Goal: Understand process/instructions

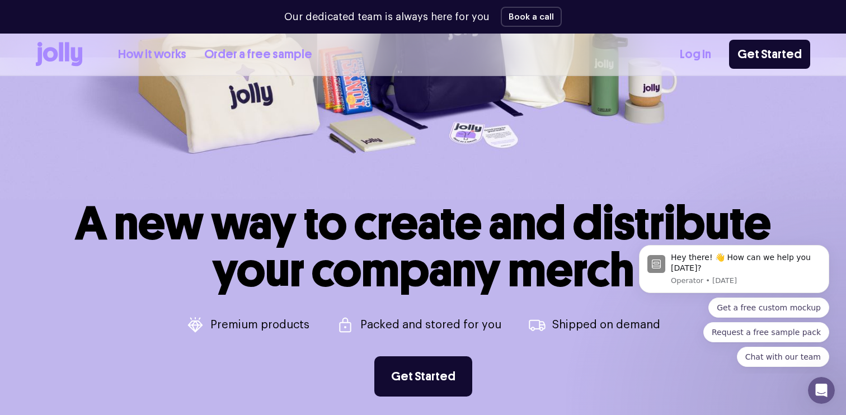
click at [168, 56] on link "How it works" at bounding box center [152, 54] width 68 height 18
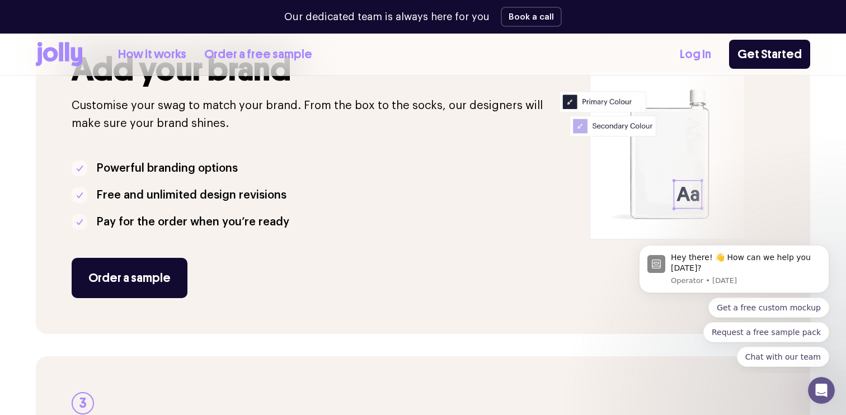
scroll to position [643, 0]
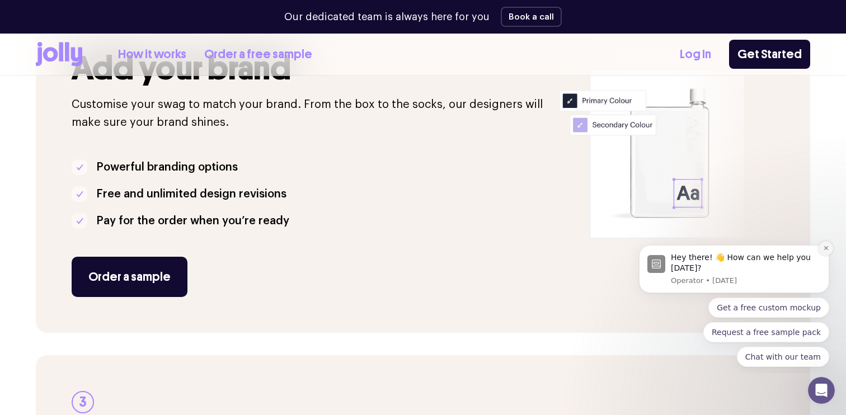
click at [829, 250] on button "Dismiss notification" at bounding box center [825, 248] width 15 height 15
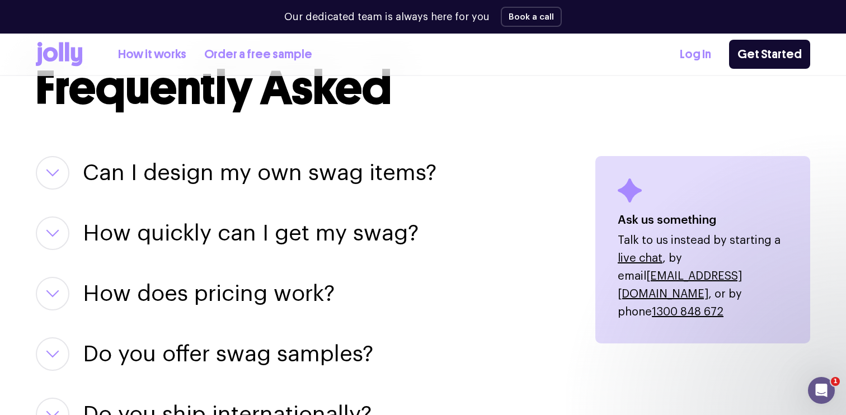
scroll to position [1381, 0]
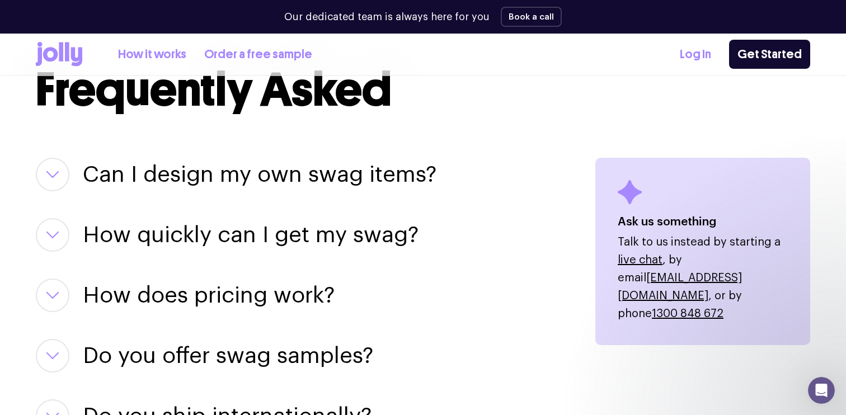
click at [41, 177] on button "button" at bounding box center [53, 175] width 34 height 34
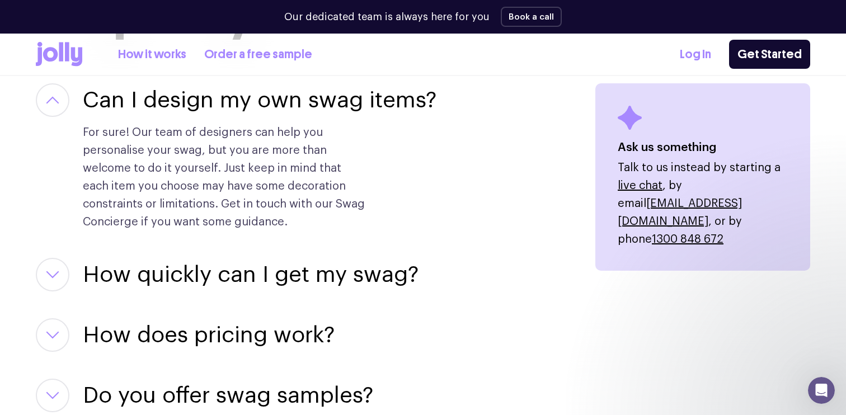
scroll to position [1456, 0]
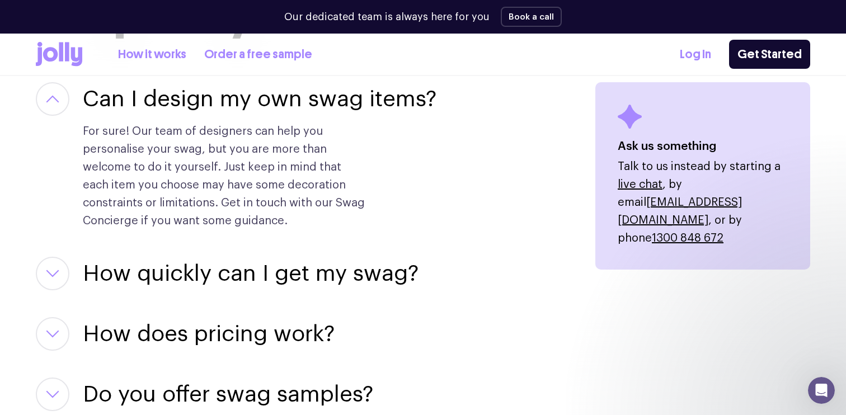
click at [46, 272] on icon "button" at bounding box center [52, 274] width 13 height 8
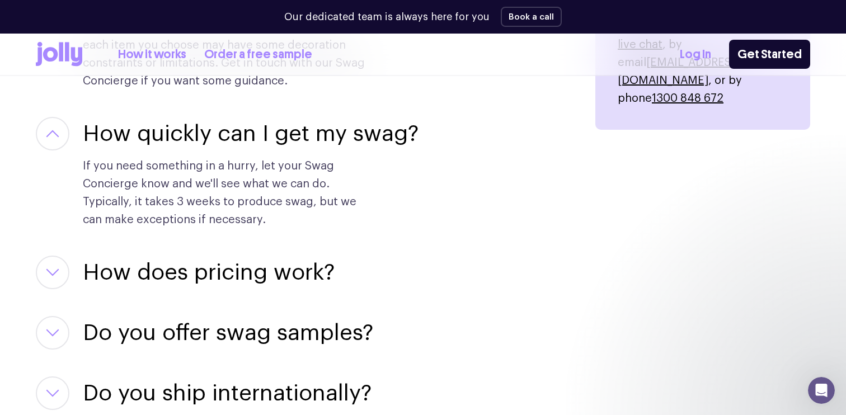
scroll to position [1598, 0]
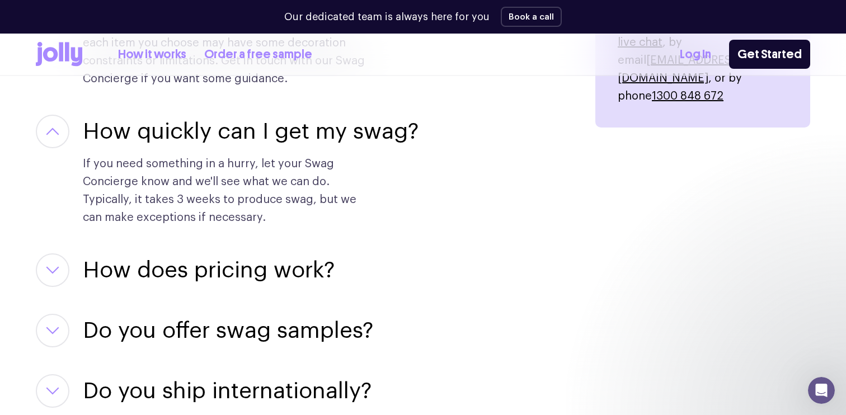
click at [44, 279] on button "button" at bounding box center [53, 270] width 34 height 34
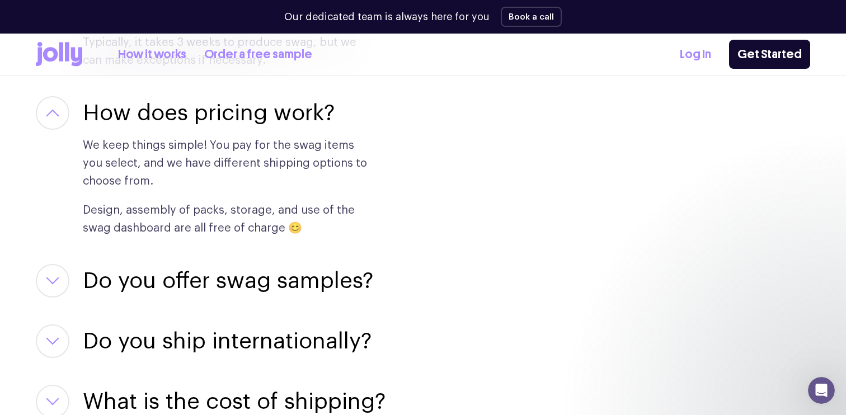
scroll to position [1764, 0]
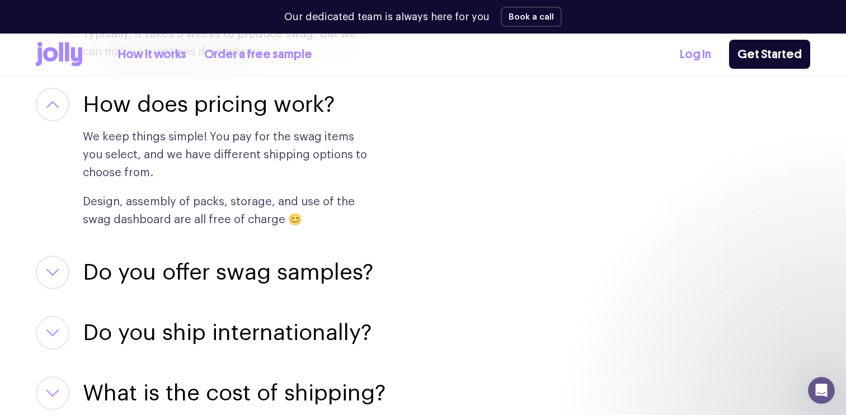
click at [44, 279] on button "button" at bounding box center [53, 273] width 34 height 34
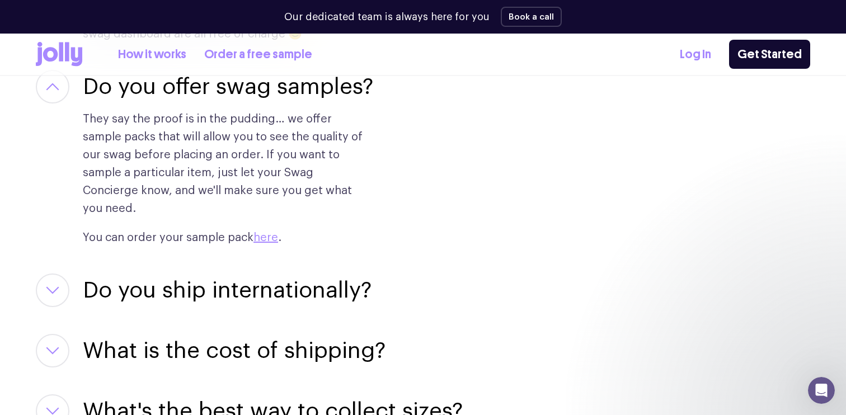
scroll to position [1959, 0]
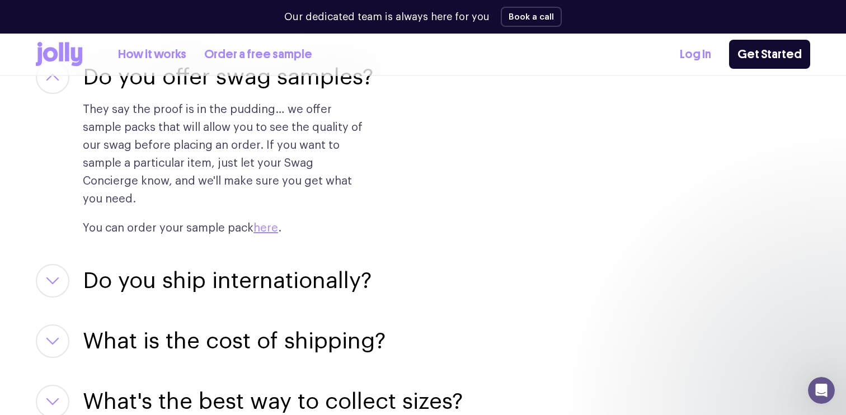
click at [44, 279] on div "Do you ship internationally? Yes, we do 👍🏼. From [GEOGRAPHIC_DATA] to [GEOGRAPH…" at bounding box center [302, 281] width 533 height 34
click at [45, 264] on button "button" at bounding box center [53, 281] width 34 height 34
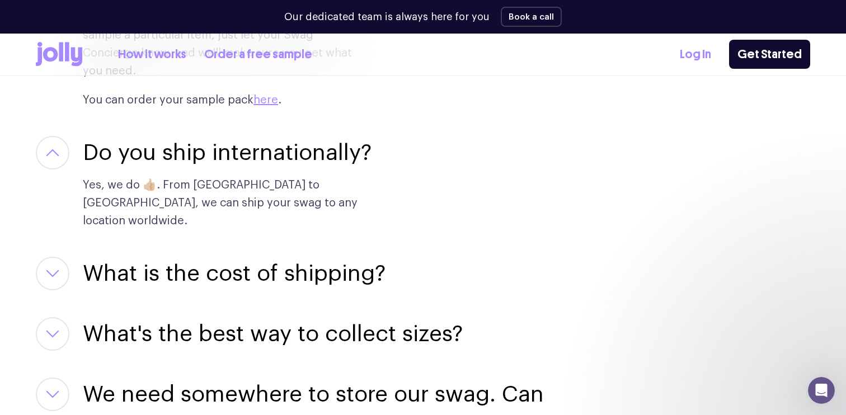
scroll to position [2090, 0]
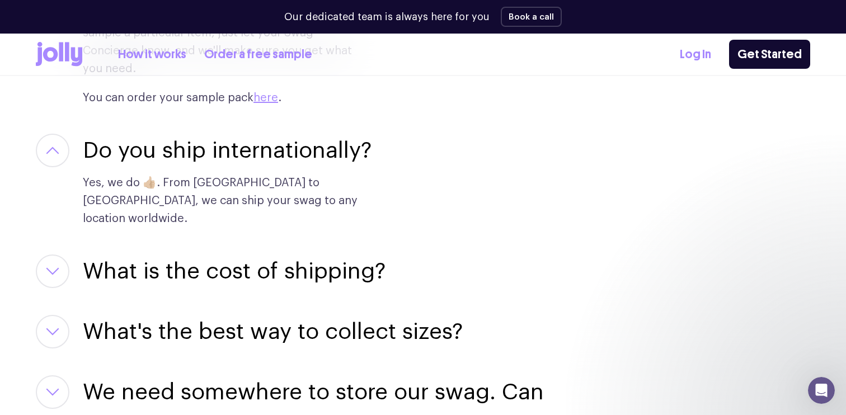
click at [49, 255] on button "button" at bounding box center [53, 272] width 34 height 34
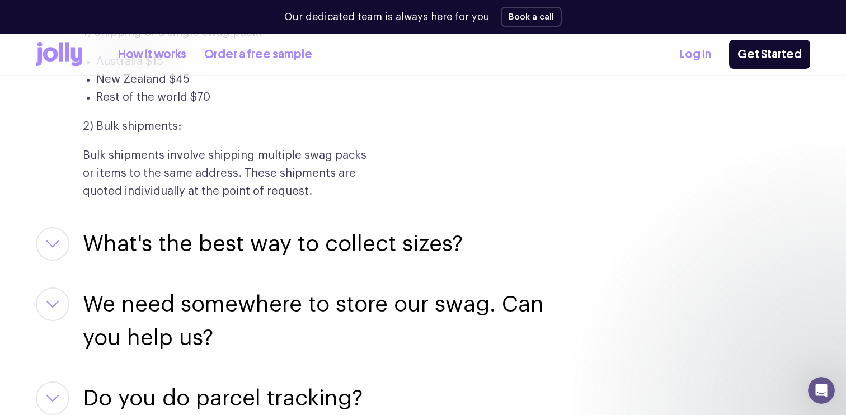
scroll to position [2372, 0]
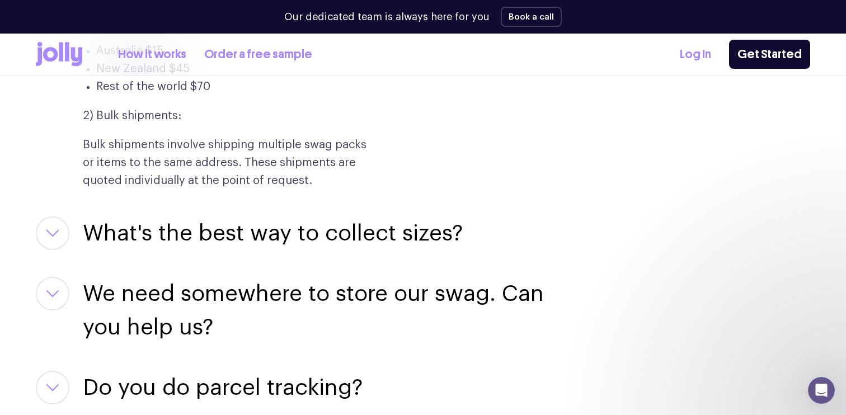
click at [51, 217] on button "button" at bounding box center [53, 234] width 34 height 34
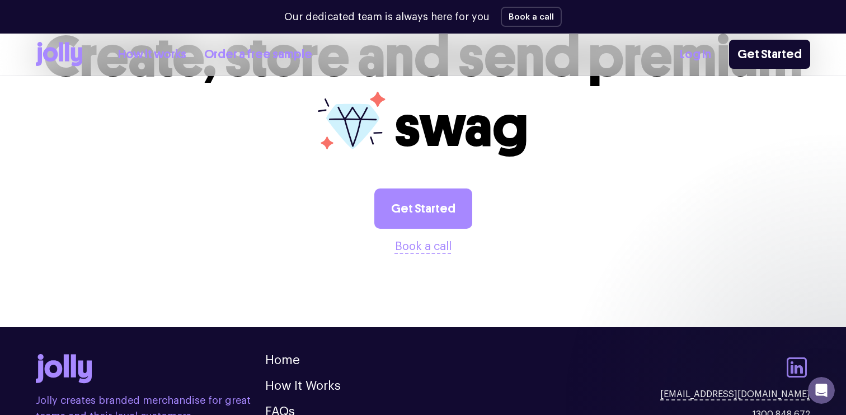
scroll to position [3096, 0]
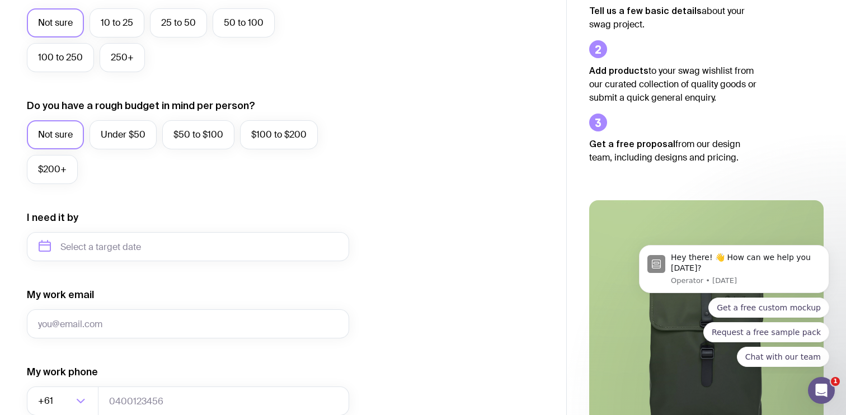
scroll to position [343, 0]
click at [827, 249] on icon "Dismiss notification" at bounding box center [826, 248] width 6 height 6
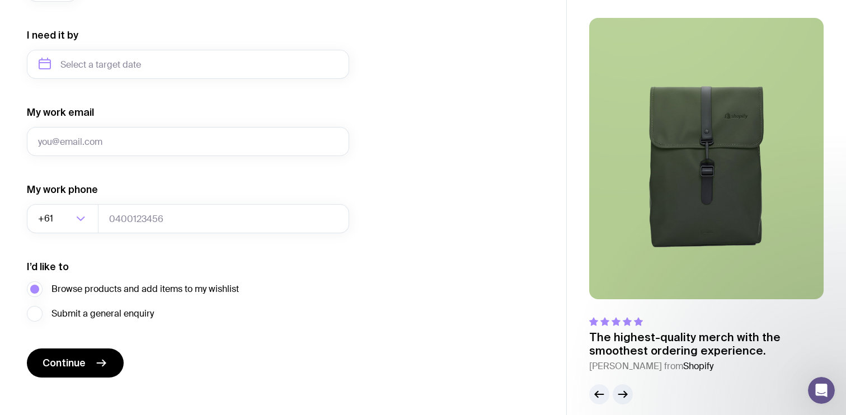
scroll to position [536, 0]
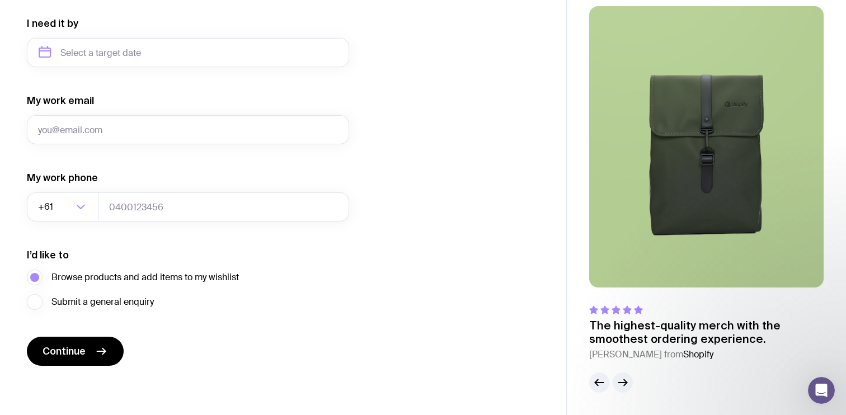
click at [623, 386] on icon "button" at bounding box center [622, 382] width 13 height 13
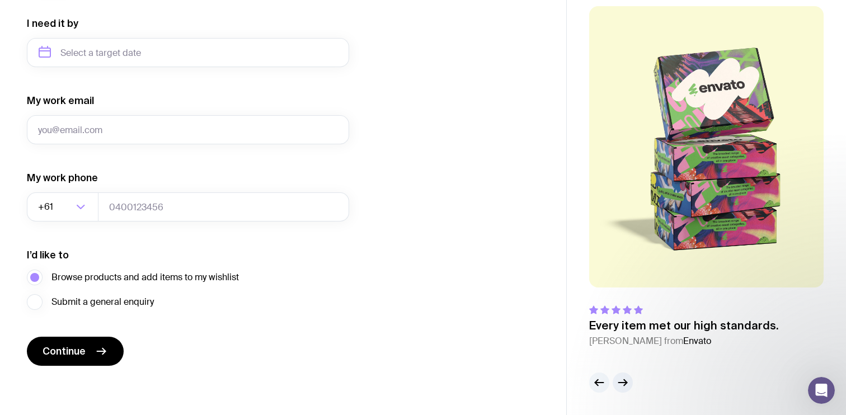
click at [594, 384] on icon "button" at bounding box center [598, 382] width 13 height 13
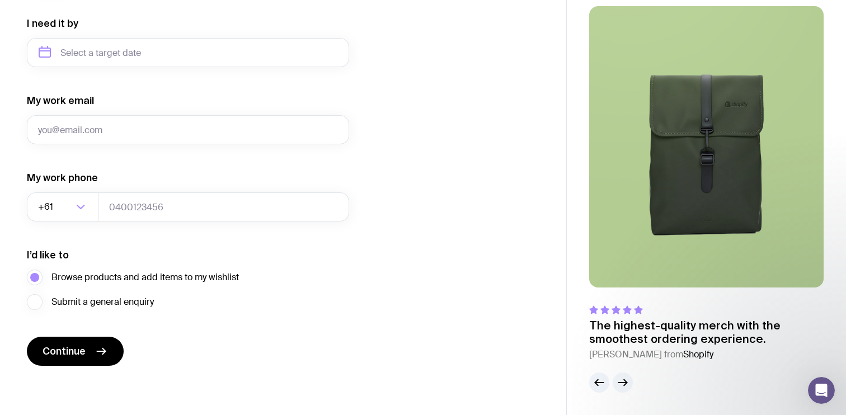
click at [624, 388] on icon "button" at bounding box center [622, 382] width 13 height 13
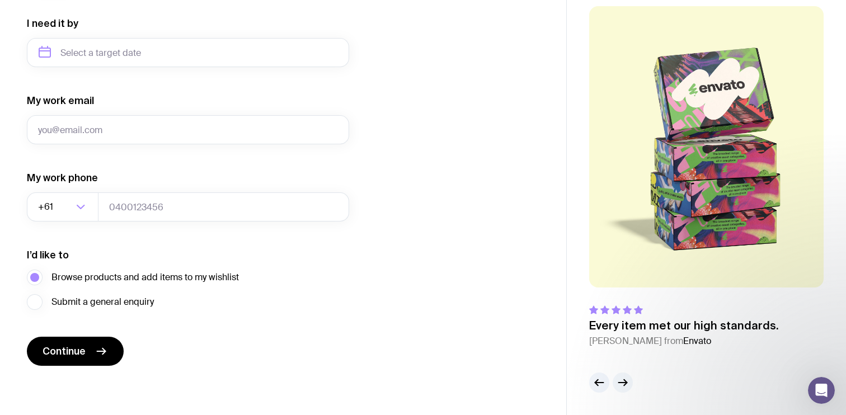
click at [624, 388] on icon "button" at bounding box center [622, 382] width 13 height 13
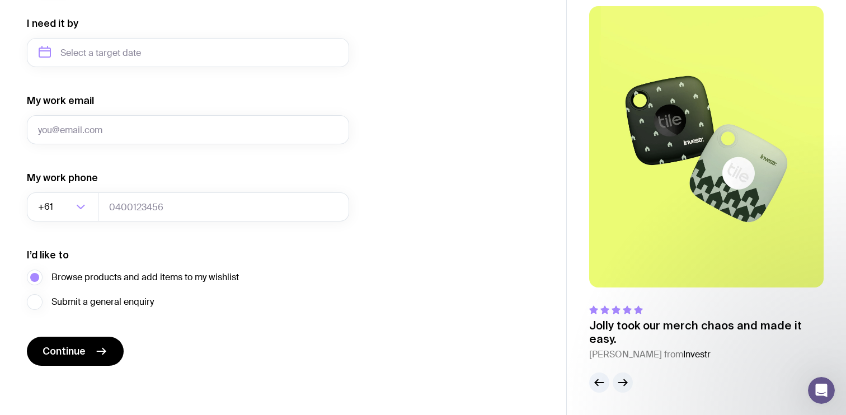
click at [624, 388] on icon "button" at bounding box center [622, 382] width 13 height 13
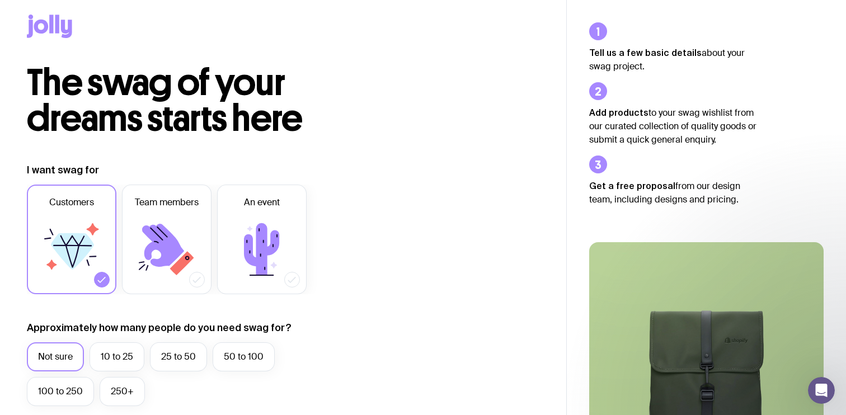
scroll to position [0, 0]
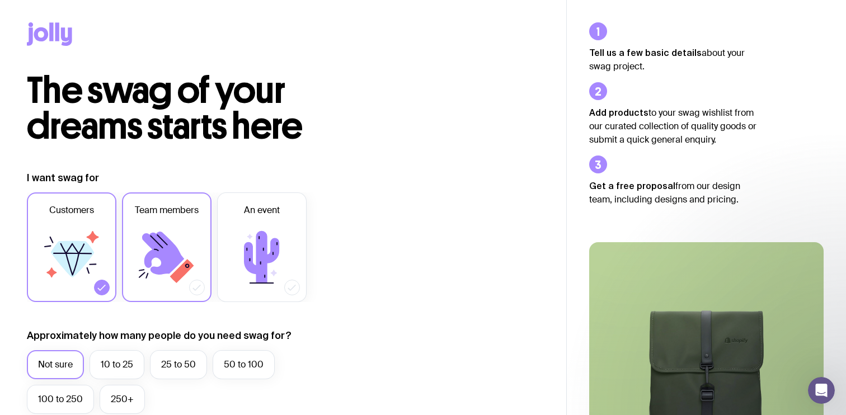
click at [204, 281] on label "Team members" at bounding box center [167, 247] width 90 height 110
click at [0, 0] on input "Team members" at bounding box center [0, 0] width 0 height 0
click at [246, 275] on icon at bounding box center [261, 257] width 67 height 67
click at [0, 0] on input "An event" at bounding box center [0, 0] width 0 height 0
click at [101, 295] on label "Customers" at bounding box center [72, 247] width 90 height 110
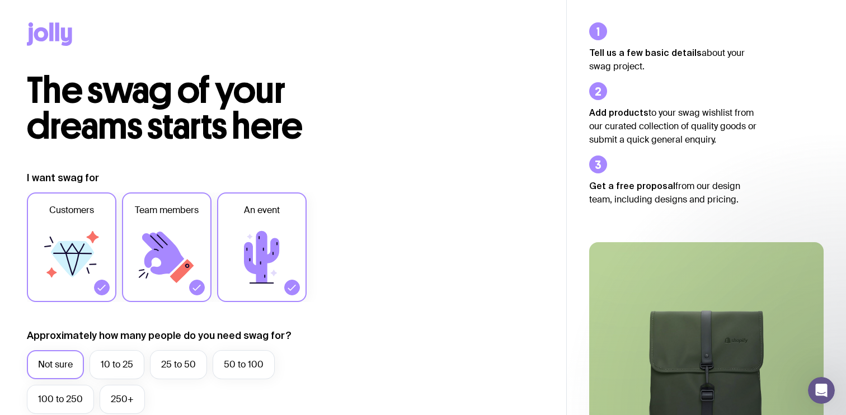
click at [0, 0] on input "Customers" at bounding box center [0, 0] width 0 height 0
click at [338, 211] on div "Customers Team members An event" at bounding box center [188, 247] width 322 height 110
